Goal: Task Accomplishment & Management: Manage account settings

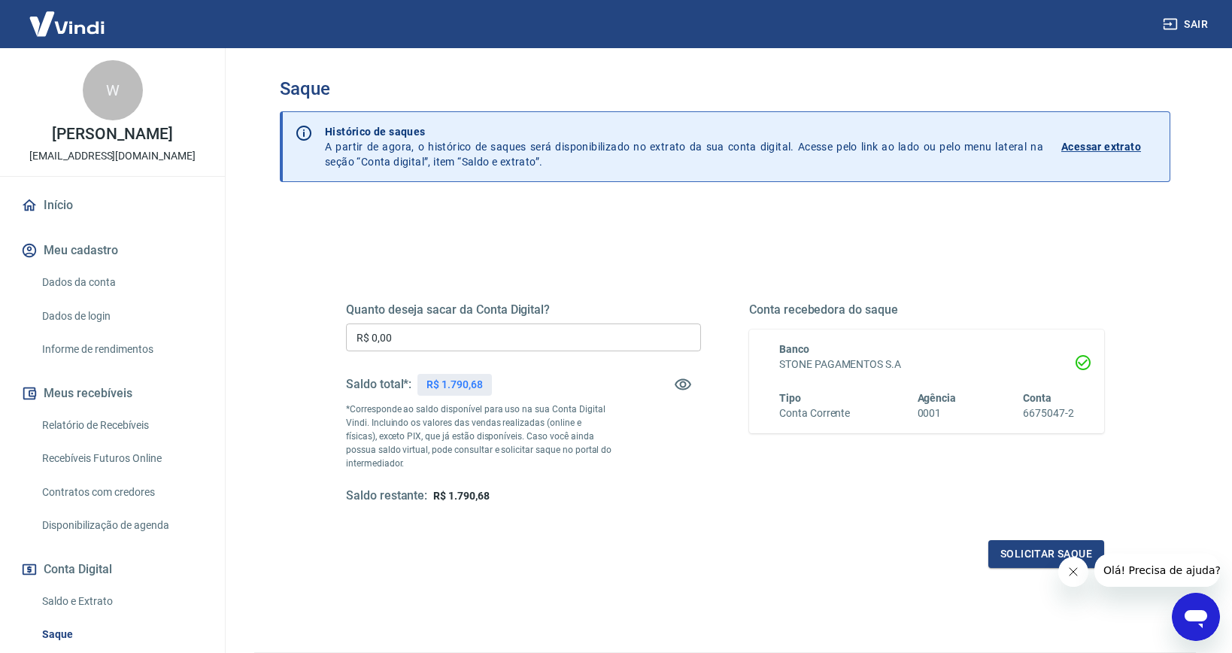
click at [443, 343] on input "R$ 0,00" at bounding box center [523, 338] width 355 height 28
type input "R$ 1.790,00"
click at [1018, 557] on button "Solicitar saque" at bounding box center [1047, 554] width 116 height 28
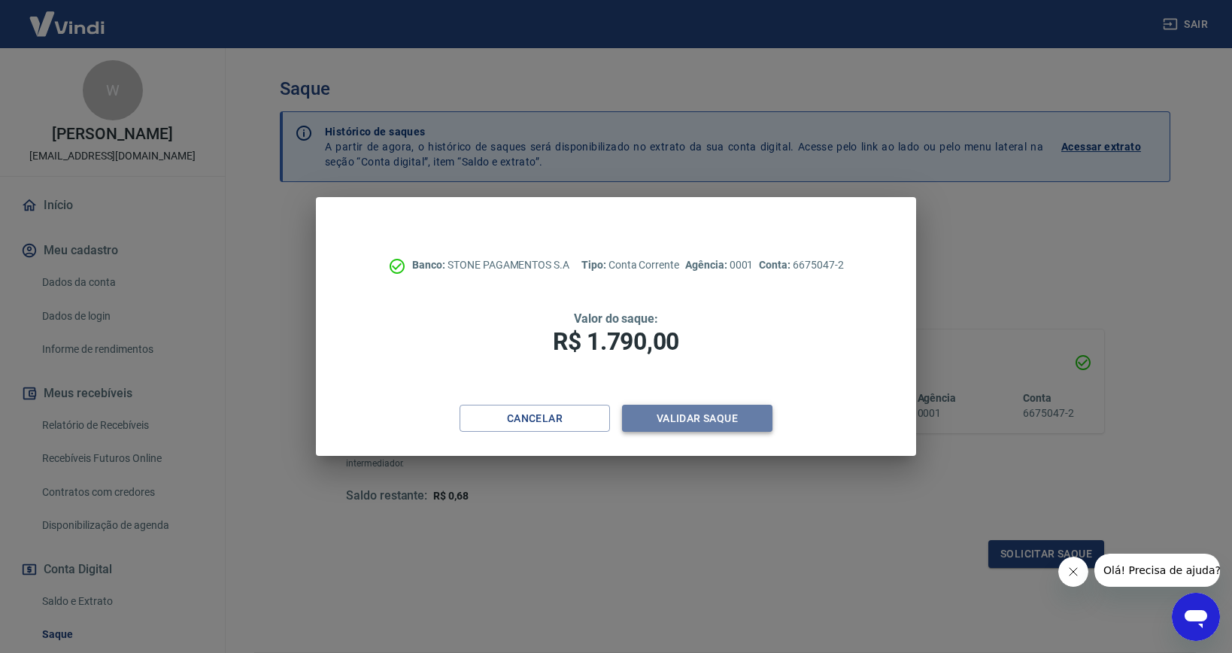
click at [700, 419] on button "Validar saque" at bounding box center [697, 419] width 150 height 28
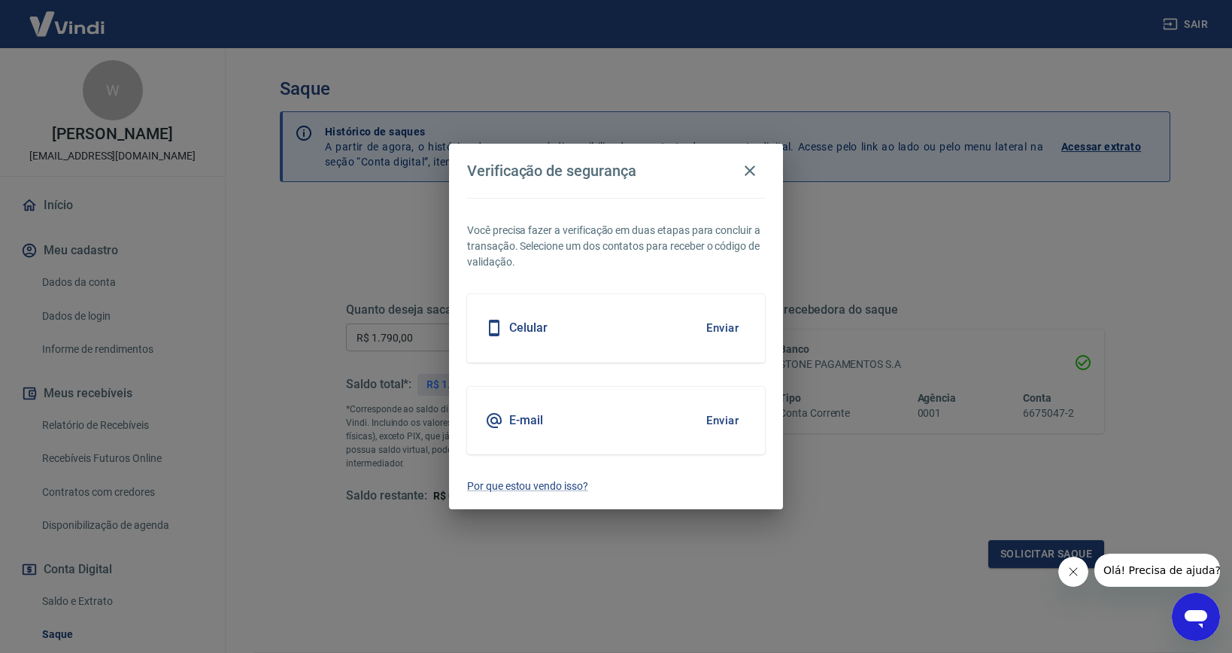
click at [719, 418] on button "Enviar" at bounding box center [722, 421] width 49 height 32
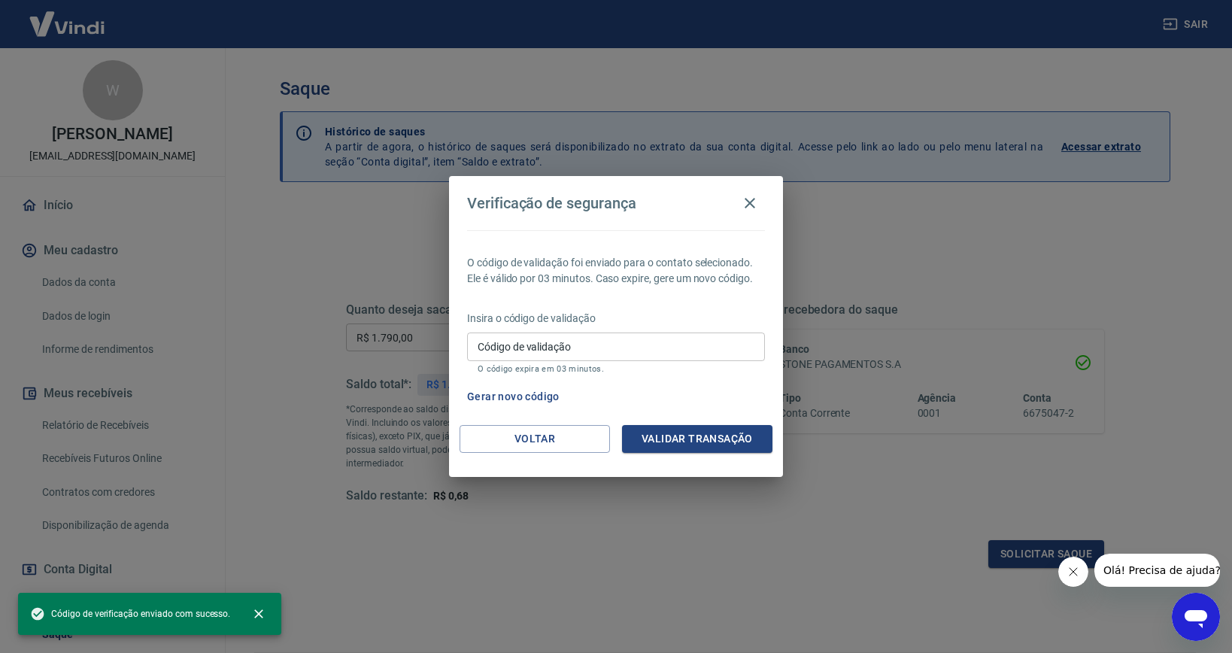
click at [585, 344] on input "Código de validação" at bounding box center [616, 347] width 298 height 28
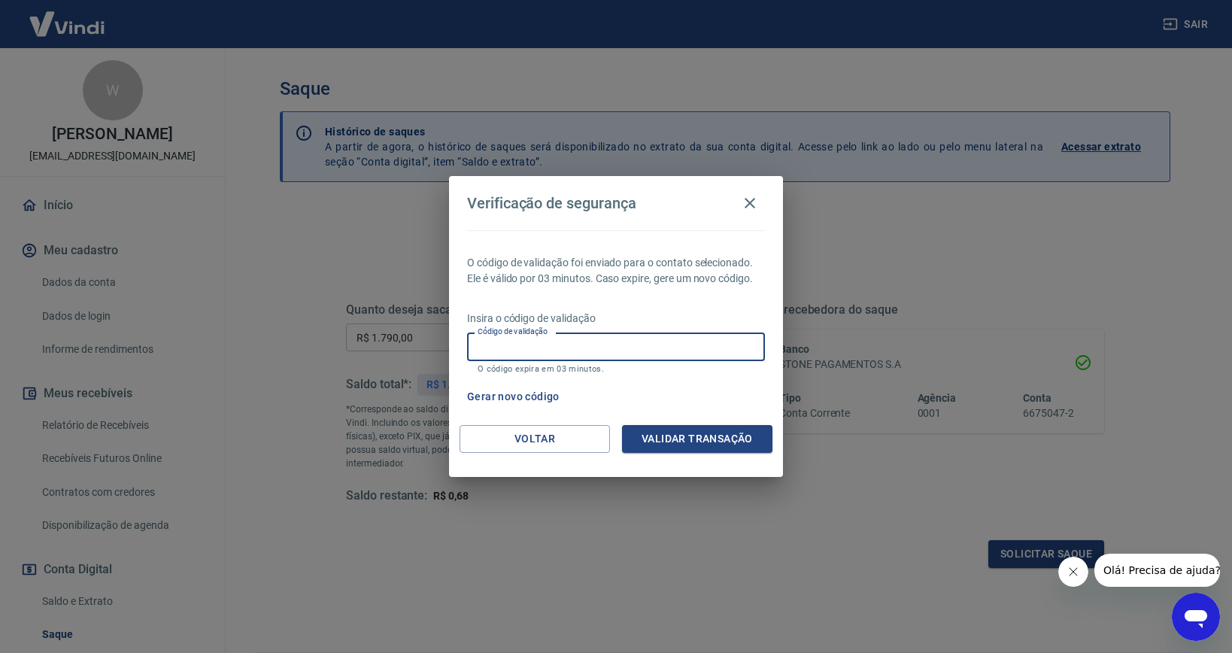
click at [564, 348] on input "Código de validação" at bounding box center [616, 347] width 298 height 28
paste input "683443"
type input "683443"
click at [689, 430] on button "Validar transação" at bounding box center [697, 439] width 150 height 28
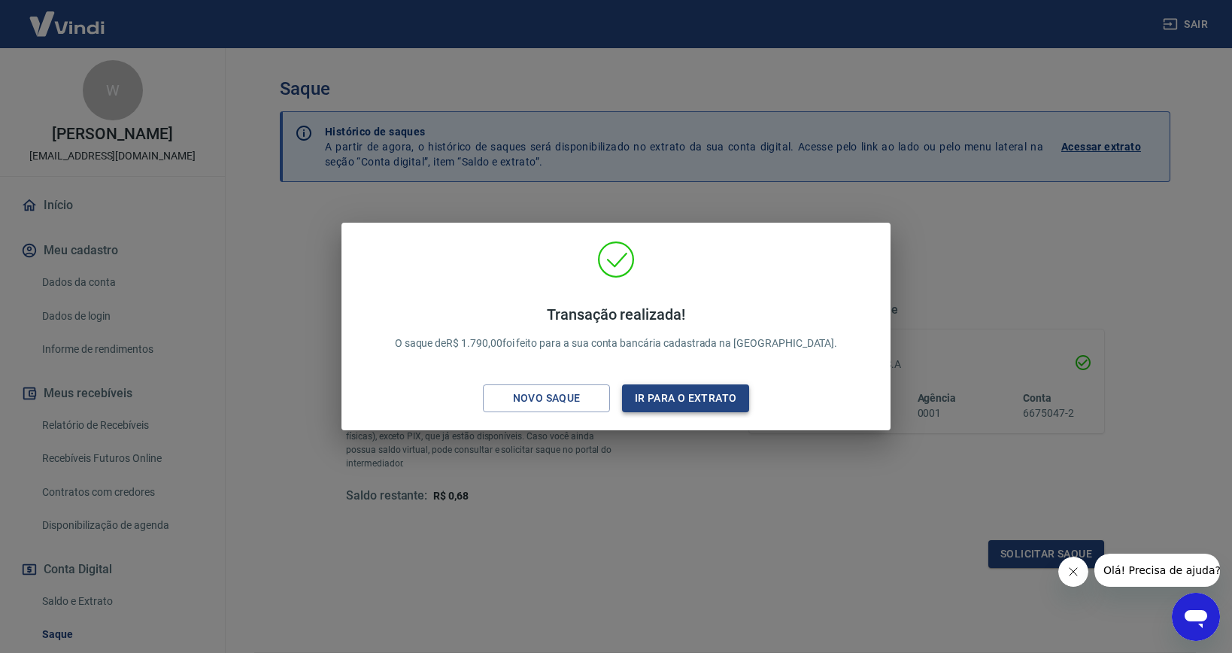
click at [688, 393] on button "Ir para o extrato" at bounding box center [685, 398] width 127 height 28
